Goal: Task Accomplishment & Management: Complete application form

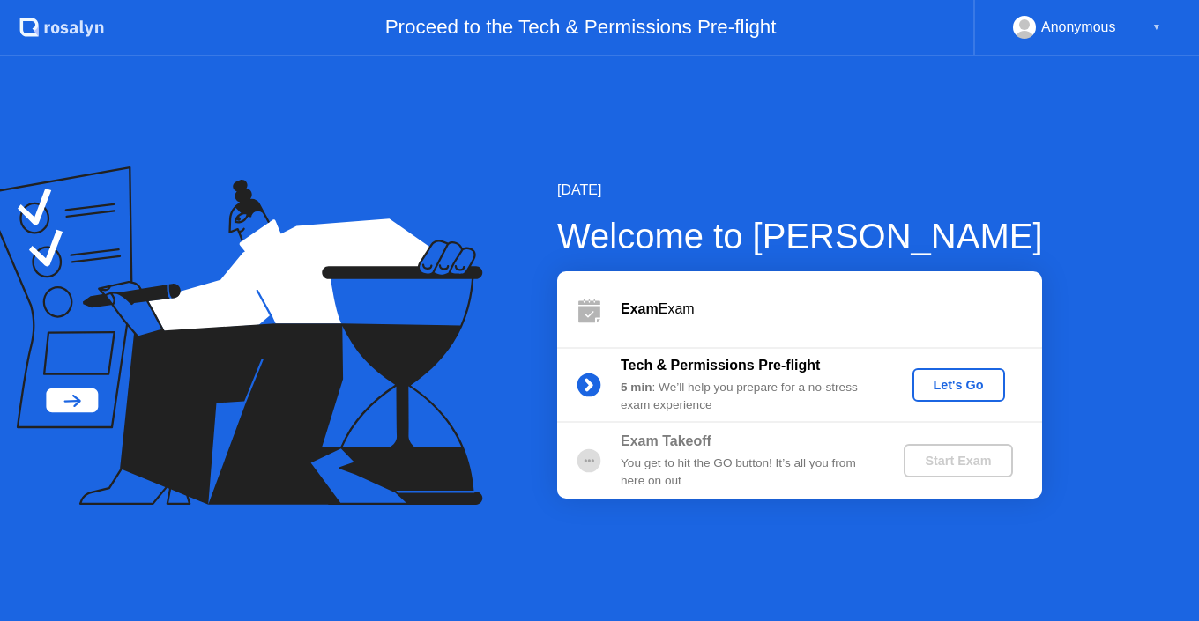
click at [979, 382] on div "Let's Go" at bounding box center [958, 385] width 78 height 14
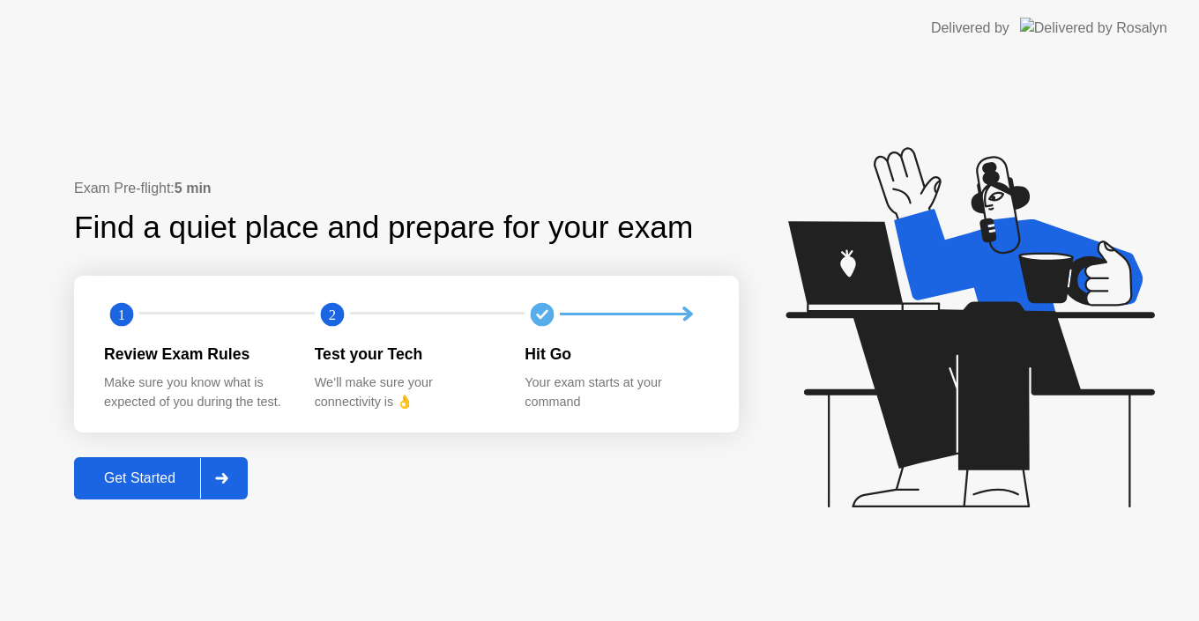
click at [185, 471] on div "Get Started" at bounding box center [139, 479] width 121 height 16
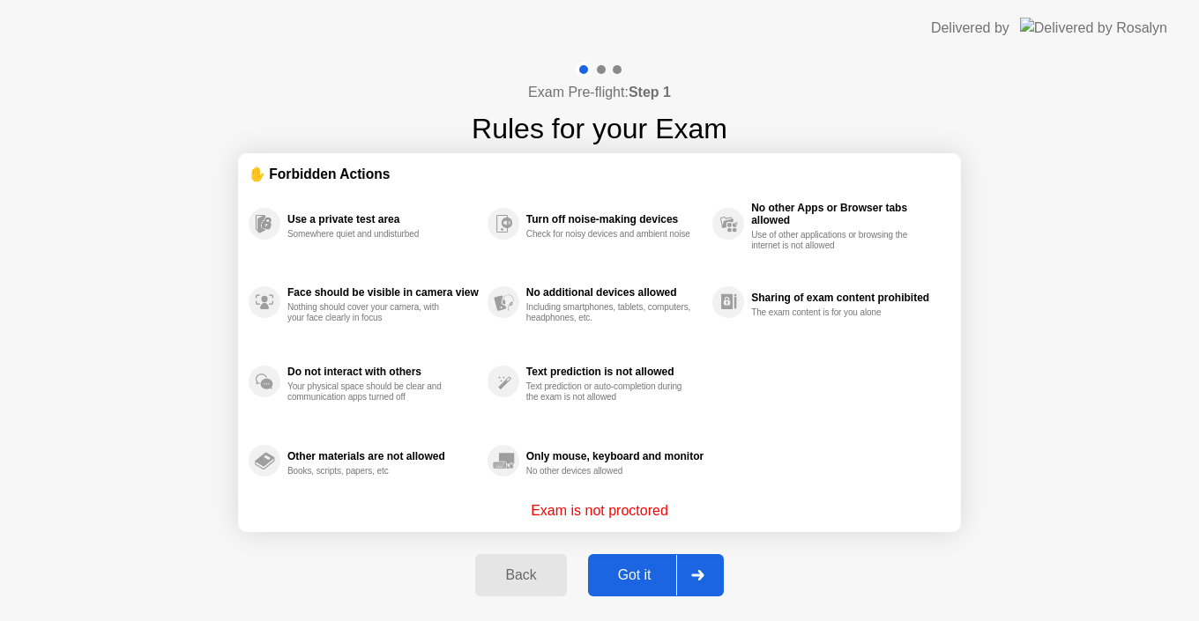
click at [635, 577] on div "Got it" at bounding box center [634, 576] width 83 height 16
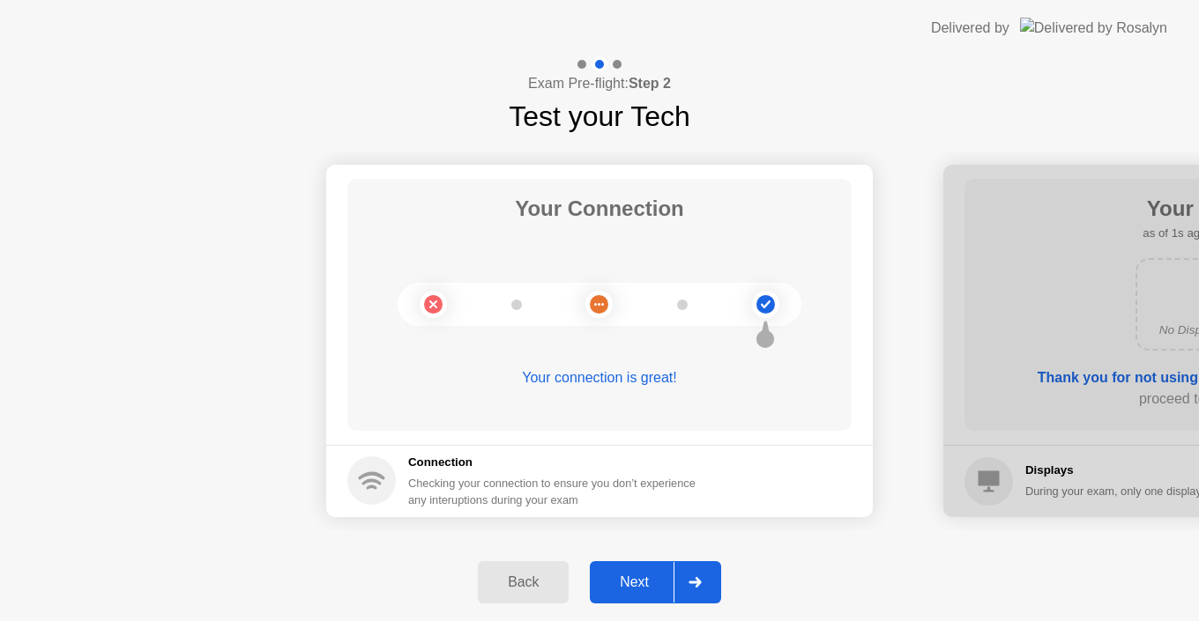
click at [635, 577] on div "Next" at bounding box center [634, 583] width 78 height 16
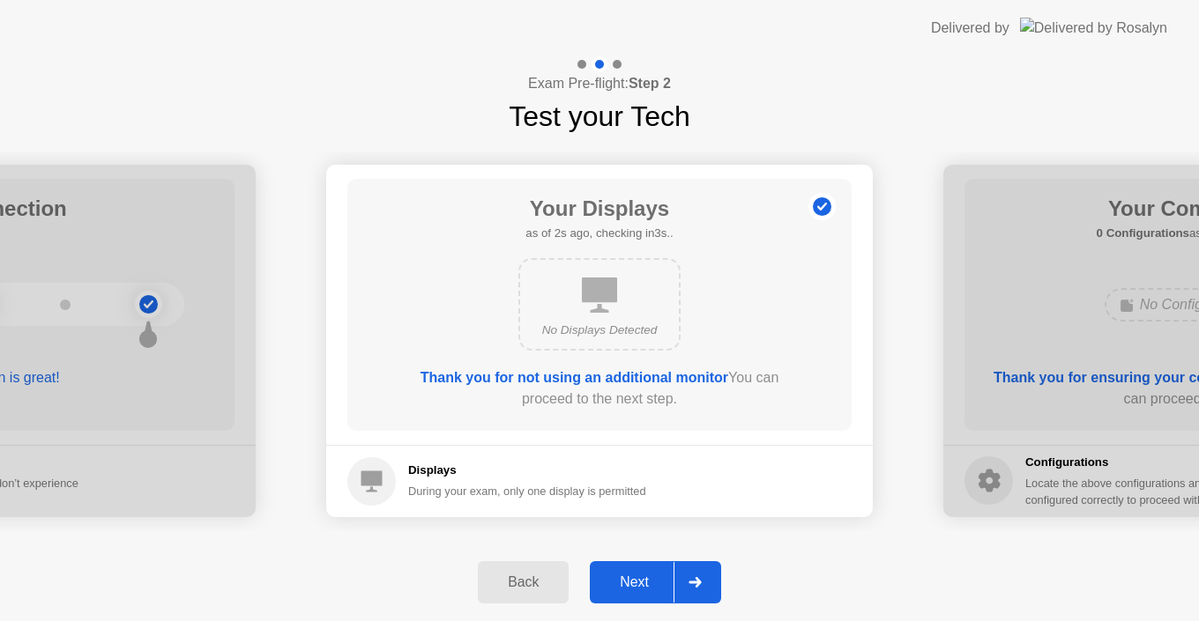
click at [638, 577] on div "Next" at bounding box center [634, 583] width 78 height 16
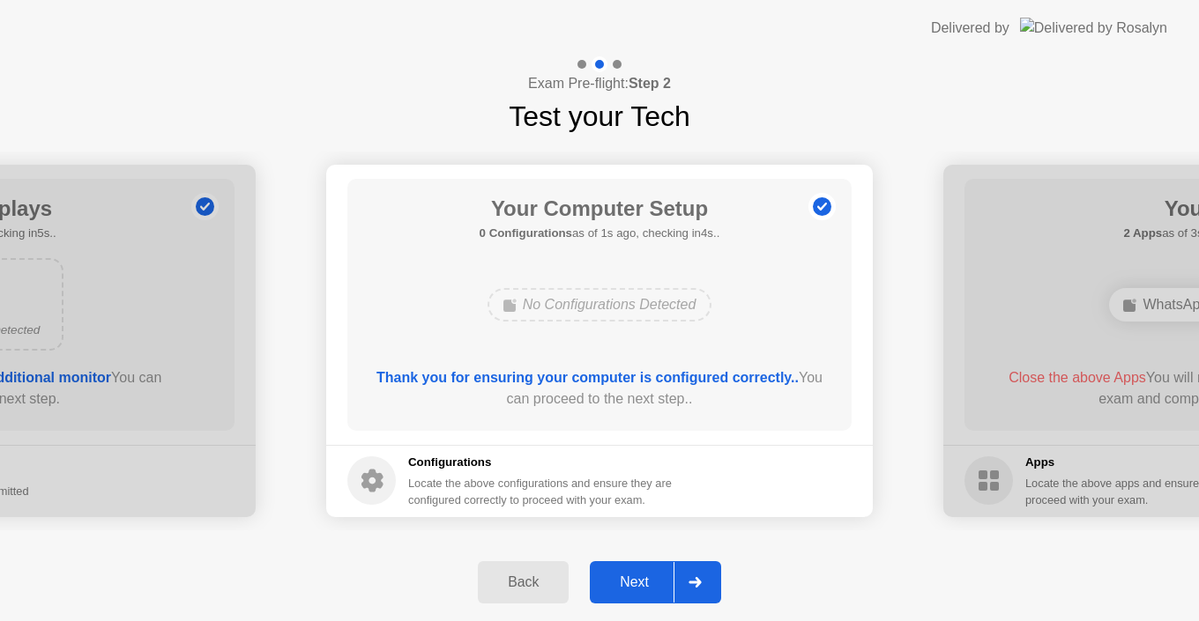
click at [638, 577] on div "Next" at bounding box center [634, 583] width 78 height 16
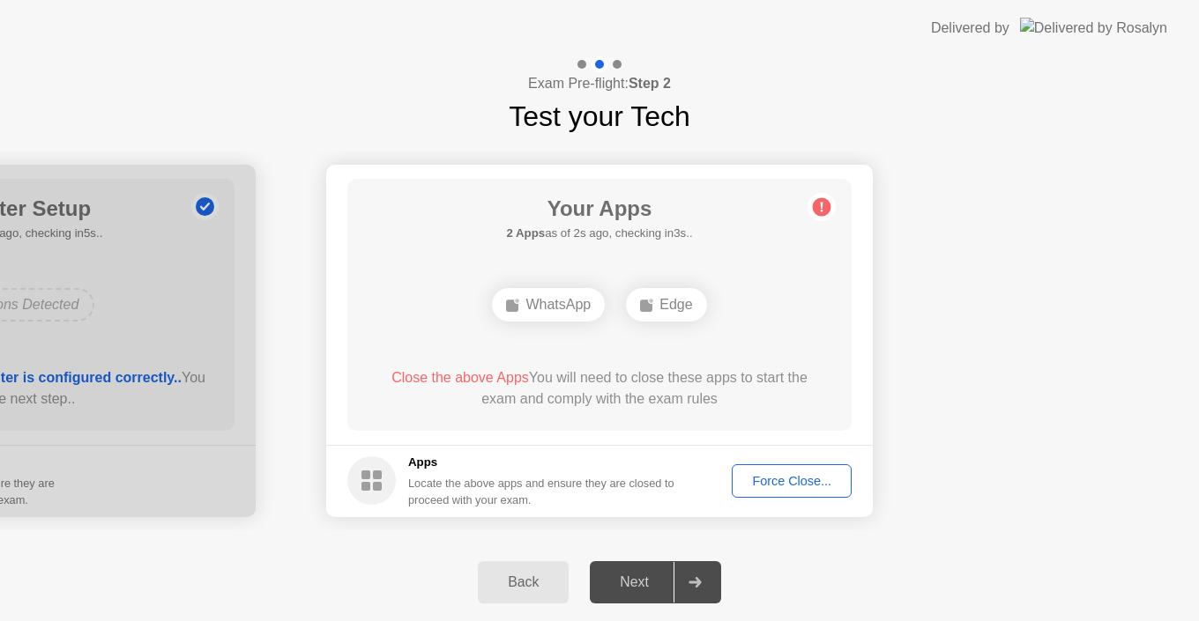
click at [748, 476] on div "Force Close..." at bounding box center [792, 481] width 108 height 14
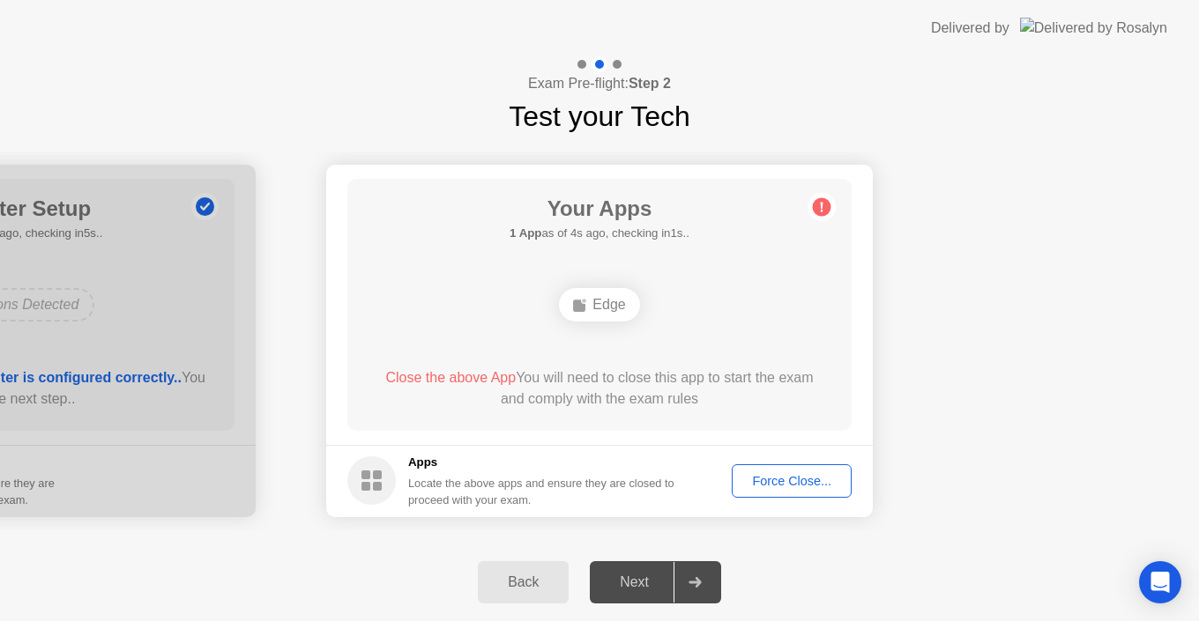
click at [793, 485] on div "Force Close..." at bounding box center [792, 481] width 108 height 14
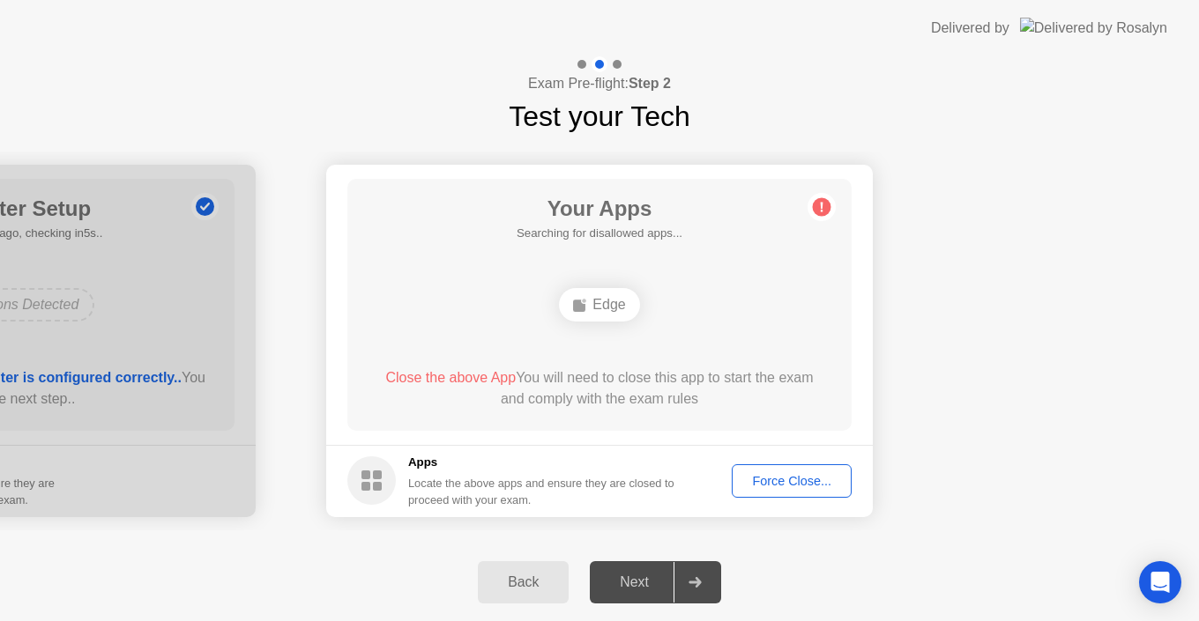
click at [761, 484] on div "Force Close..." at bounding box center [792, 481] width 108 height 14
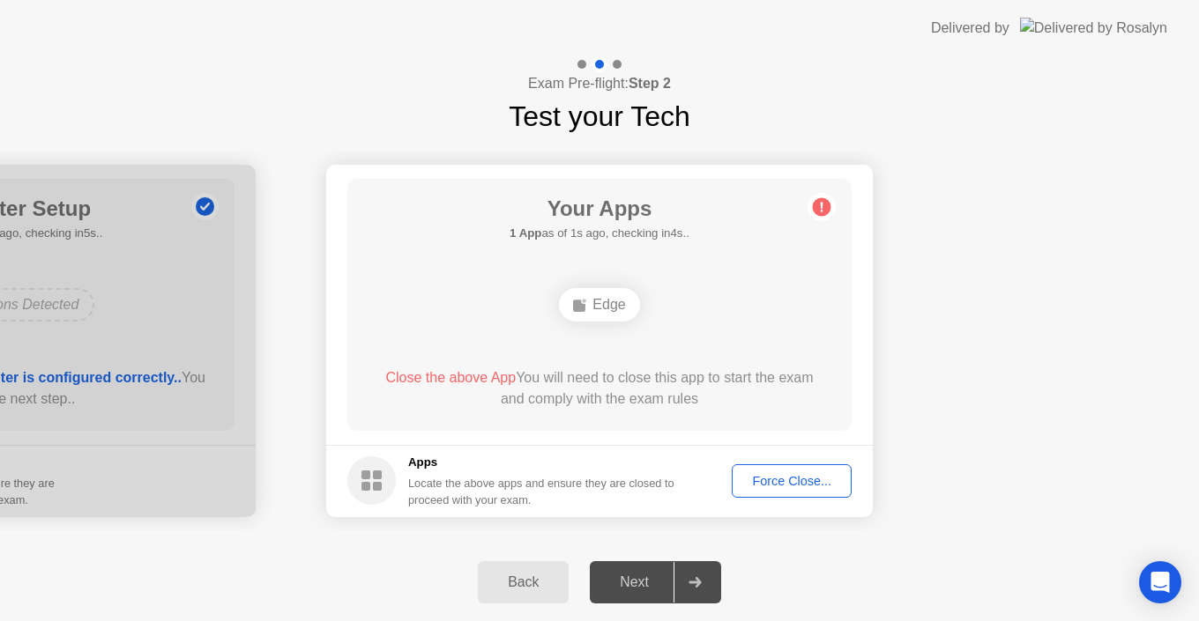
click at [831, 465] on button "Force Close..." at bounding box center [792, 480] width 120 height 33
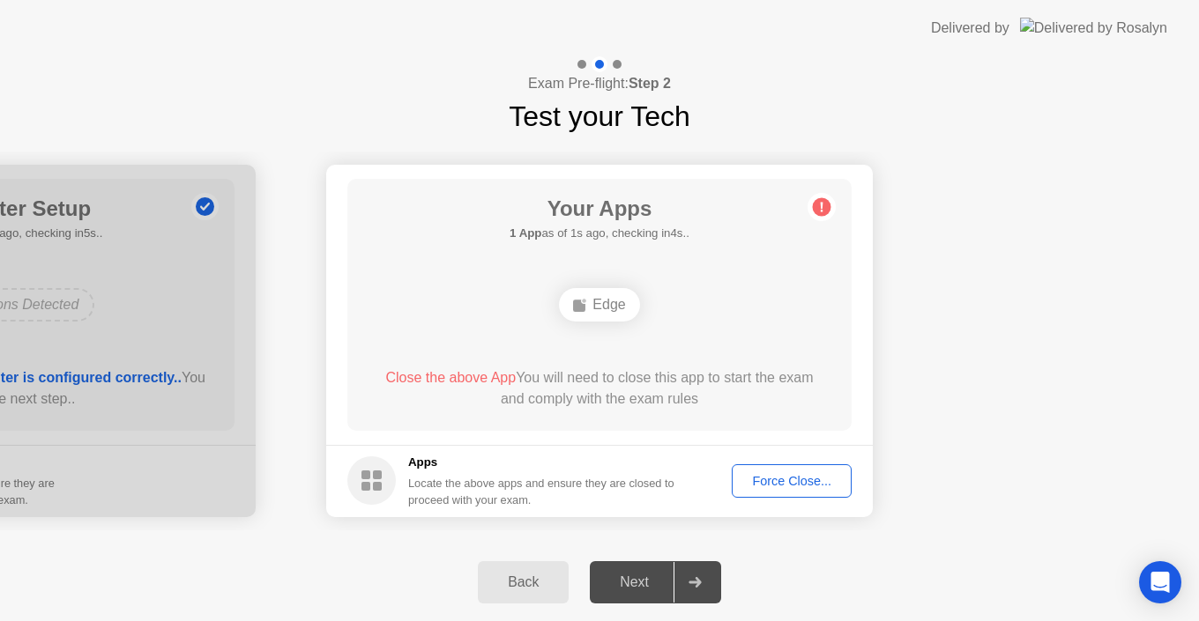
click at [801, 482] on div "Force Close..." at bounding box center [792, 481] width 108 height 14
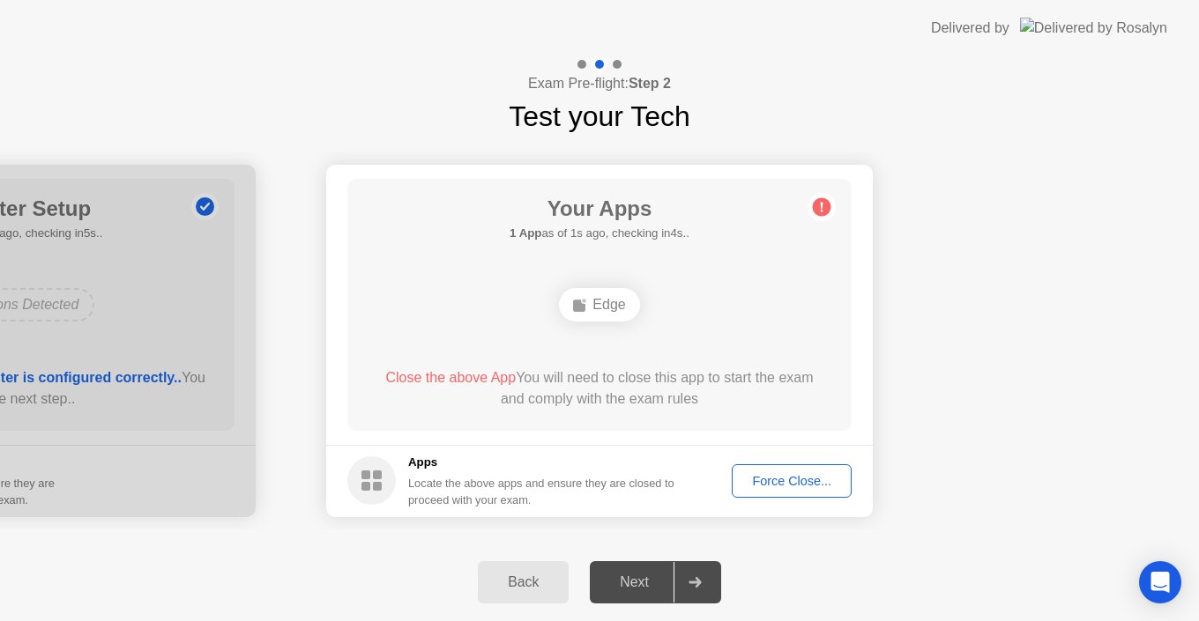
click at [775, 484] on div "Force Close..." at bounding box center [792, 481] width 108 height 14
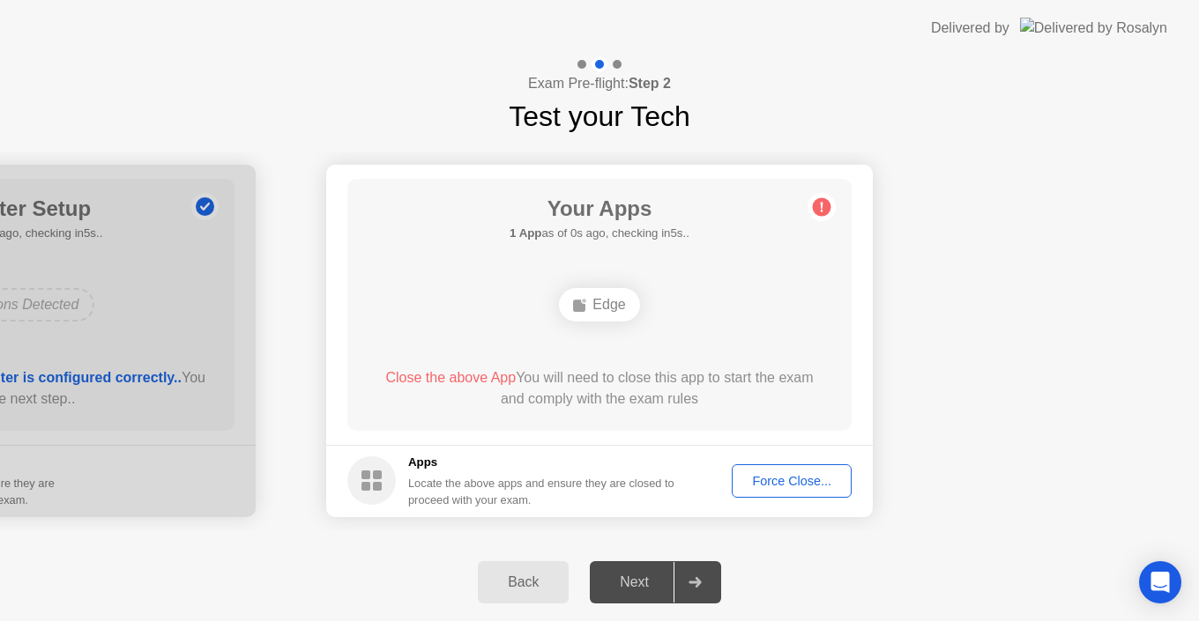
click at [783, 486] on div "Force Close..." at bounding box center [792, 481] width 108 height 14
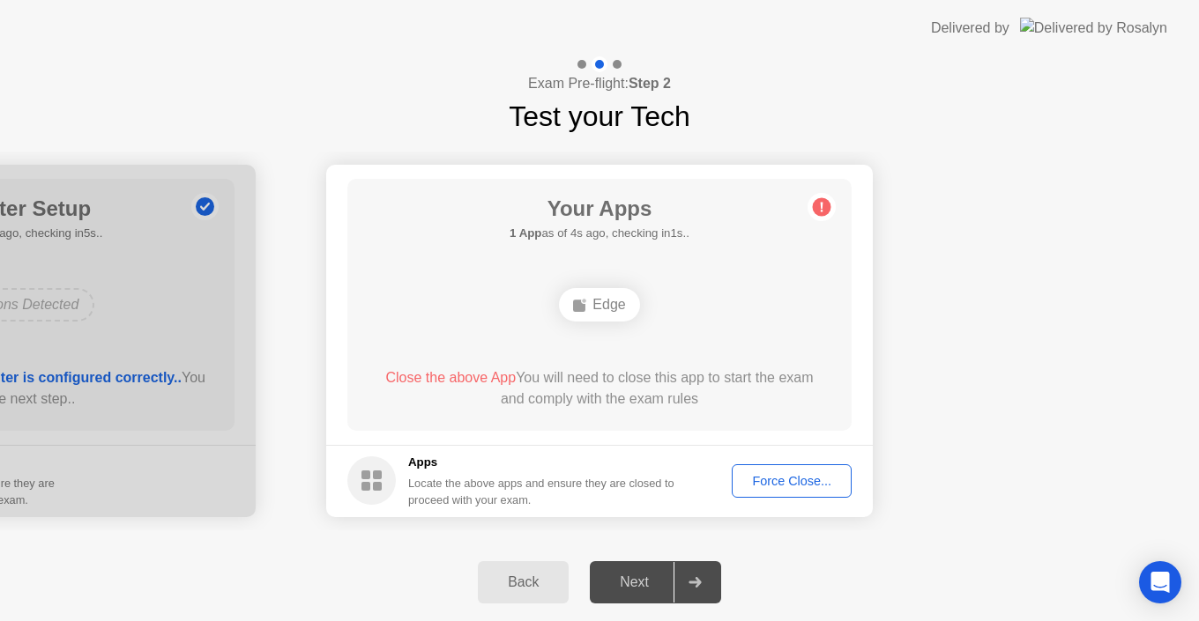
click at [789, 481] on div "Force Close..." at bounding box center [792, 481] width 108 height 14
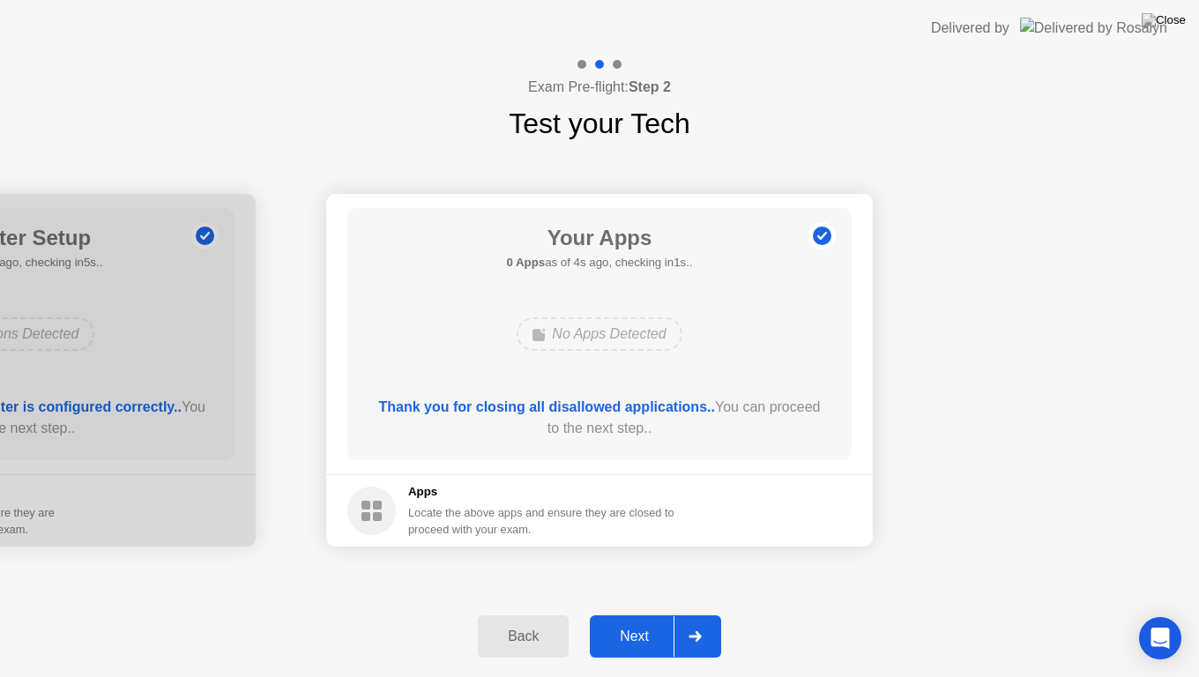
click at [654, 620] on div "Next" at bounding box center [634, 636] width 78 height 16
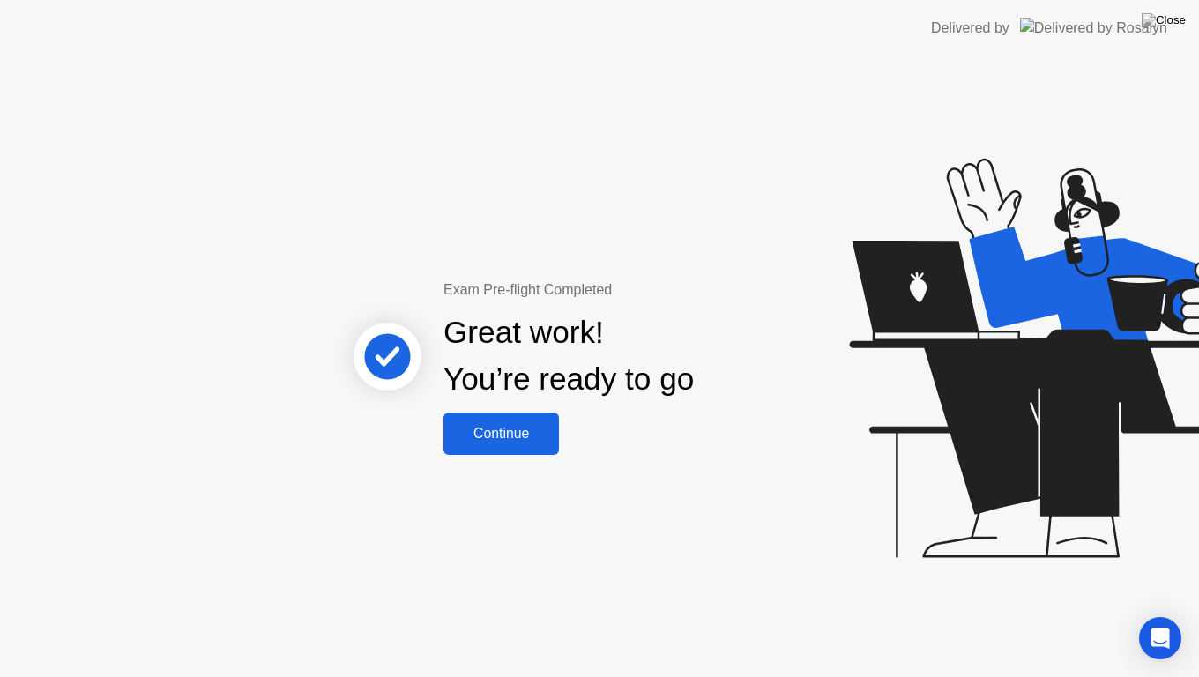
click at [551, 442] on div "Continue" at bounding box center [501, 434] width 105 height 16
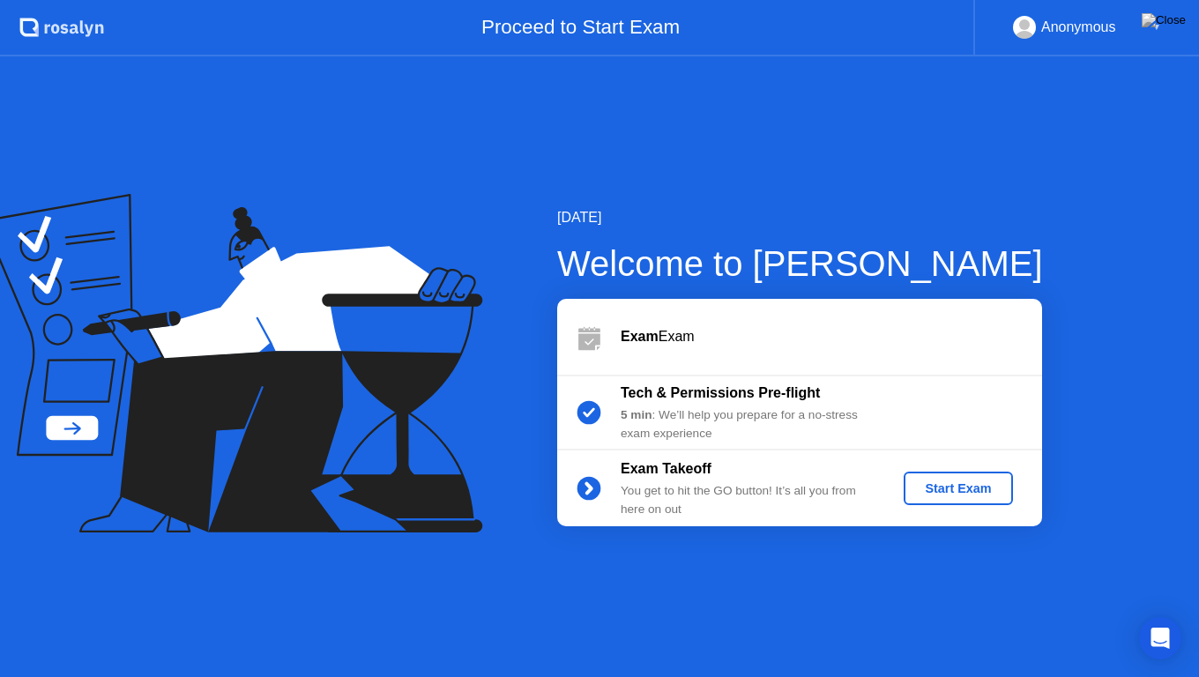
click at [956, 492] on div "Start Exam" at bounding box center [957, 488] width 94 height 14
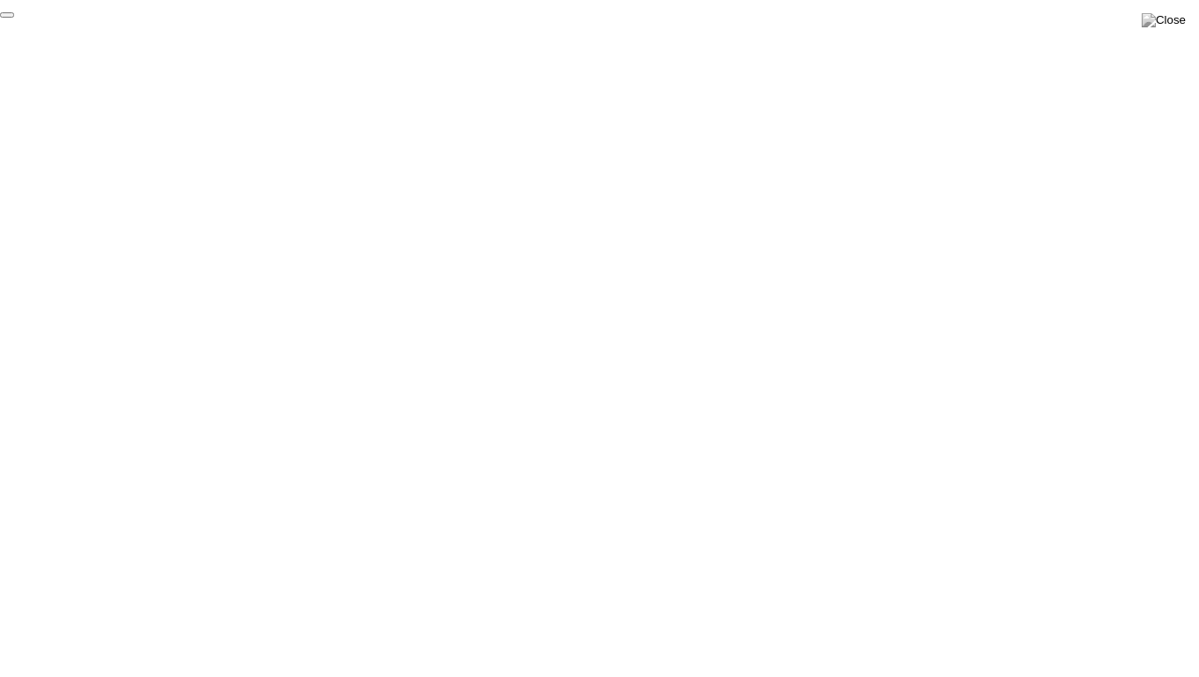
click div "End Proctoring Session"
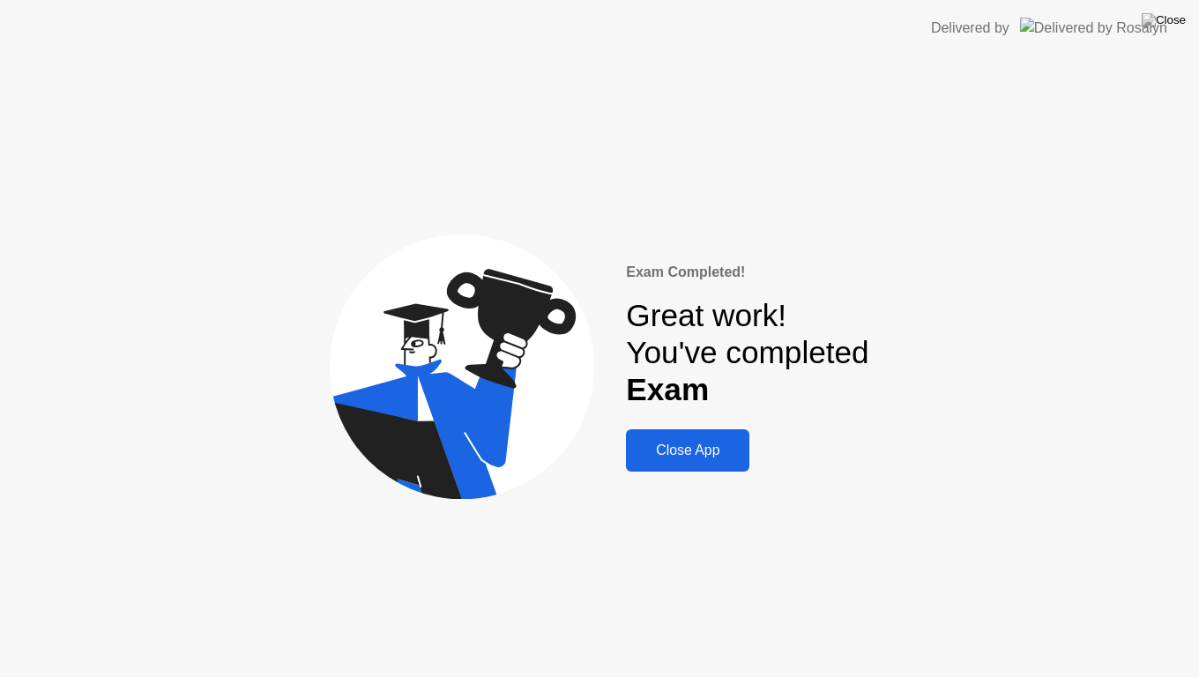
click at [714, 447] on div "Close App" at bounding box center [687, 450] width 113 height 16
